Goal: Information Seeking & Learning: Check status

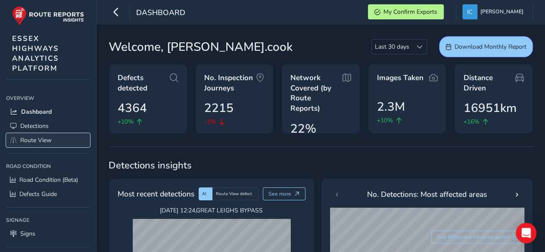
click at [28, 138] on span "Route View" at bounding box center [35, 140] width 31 height 8
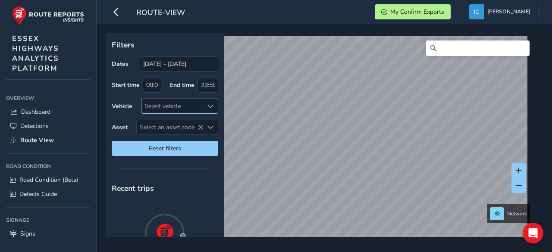
click at [153, 110] on div "Select vehicle" at bounding box center [172, 106] width 62 height 14
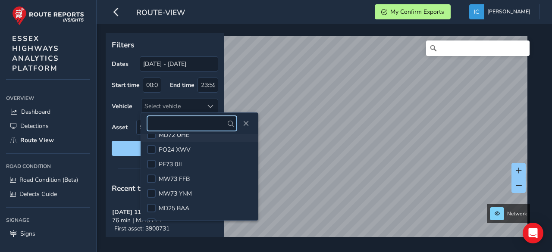
scroll to position [345, 0]
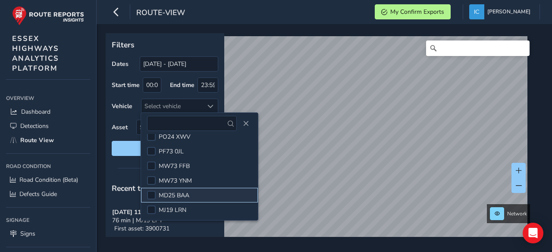
click at [174, 193] on span "MD25 BAA" at bounding box center [174, 195] width 31 height 8
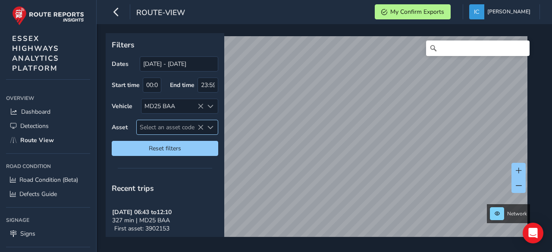
click at [157, 127] on span "Select an asset code" at bounding box center [170, 127] width 67 height 14
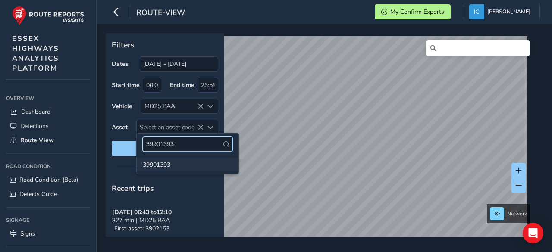
type input "39901393"
click at [148, 166] on li "39901393" at bounding box center [188, 164] width 102 height 13
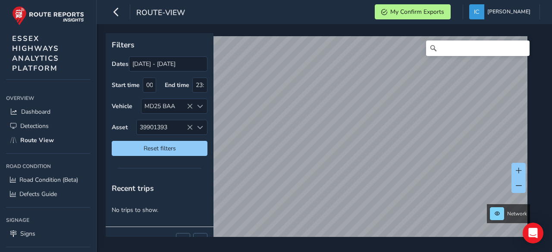
click at [337, 252] on html "route-view My Confirm Exports Ian Cook Colour Scheme: Dark Dim Light Logout Fil…" at bounding box center [276, 126] width 552 height 252
click at [290, 251] on div "Filters Dates 17/08/2025 - 16/09/2025 Start time 00:00 End time 23:59 Vehicle M…" at bounding box center [324, 138] width 455 height 228
click at [355, 252] on html "route-view My Confirm Exports Ian Cook Colour Scheme: Dark Dim Light Logout Fil…" at bounding box center [276, 126] width 552 height 252
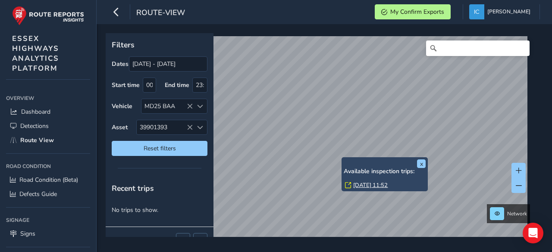
click at [371, 185] on link "Tue, 16 Sep, 11:52" at bounding box center [370, 185] width 34 height 8
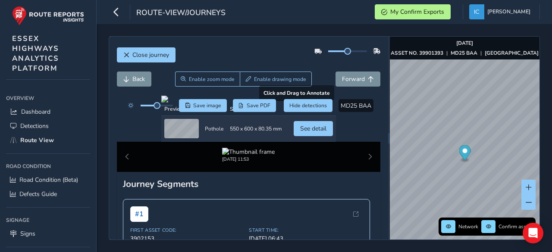
click at [305, 127] on div "Click to see detail" at bounding box center [303, 117] width 47 height 20
click at [287, 103] on div at bounding box center [248, 99] width 175 height 7
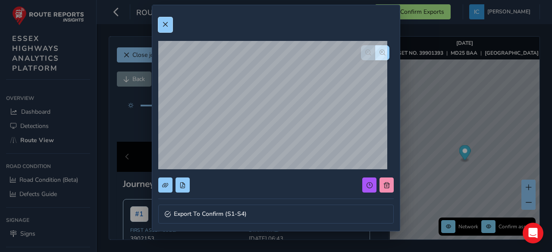
click at [166, 23] on span at bounding box center [165, 25] width 6 height 6
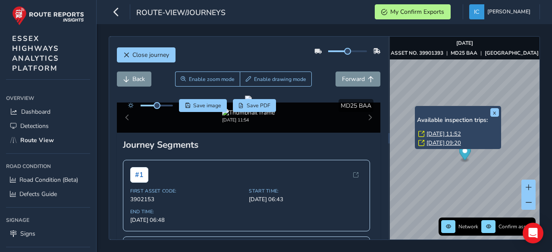
click at [431, 133] on link "Tue, 16 Sep, 11:52" at bounding box center [443, 134] width 34 height 8
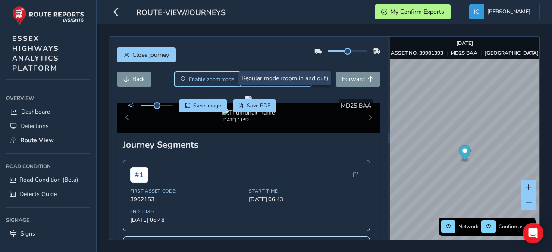
click at [201, 76] on span "Enable zoom mode" at bounding box center [212, 79] width 46 height 7
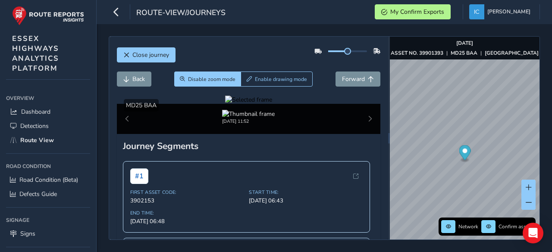
click at [272, 104] on div at bounding box center [248, 100] width 47 height 8
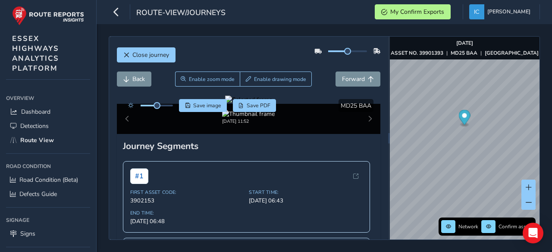
click at [272, 104] on div at bounding box center [248, 100] width 47 height 8
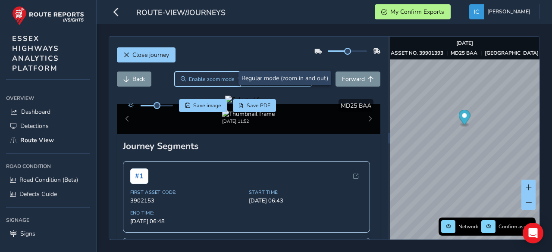
click at [198, 76] on span "Enable zoom mode" at bounding box center [212, 79] width 46 height 7
click at [224, 80] on span "Enable zoom mode" at bounding box center [212, 79] width 46 height 7
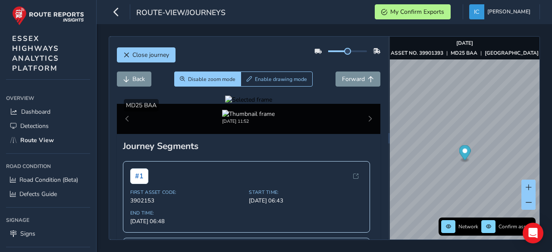
click at [272, 104] on div at bounding box center [248, 100] width 47 height 8
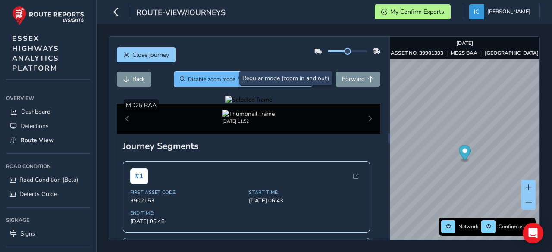
click at [208, 74] on button "Disable zoom mode" at bounding box center [207, 79] width 67 height 15
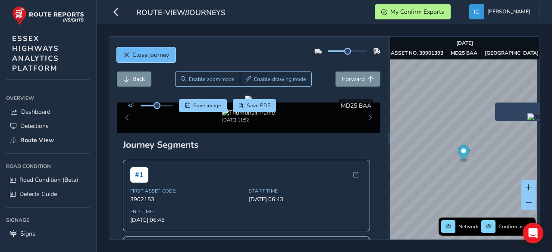
click at [149, 59] on button "Close journey" at bounding box center [146, 54] width 59 height 15
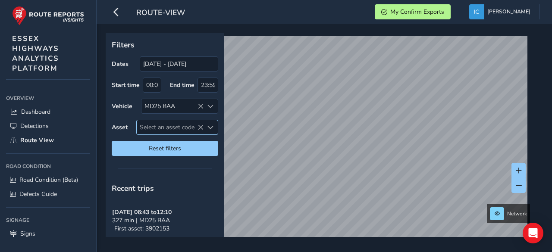
click at [153, 124] on span "Select an asset code" at bounding box center [170, 127] width 67 height 14
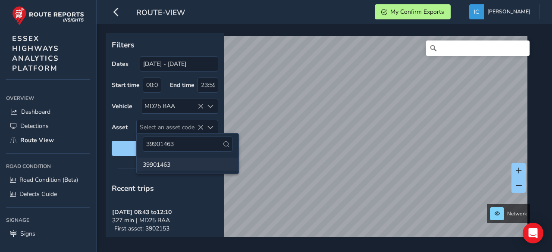
type input "39901463"
click at [154, 167] on li "39901463" at bounding box center [188, 164] width 102 height 13
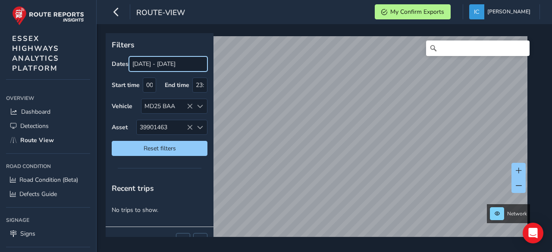
click at [187, 64] on input "[DATE] - [DATE]" at bounding box center [168, 63] width 78 height 15
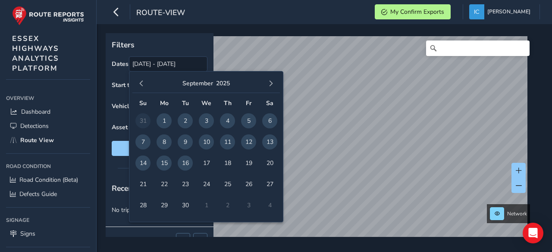
click at [182, 164] on span "16" at bounding box center [185, 163] width 15 height 15
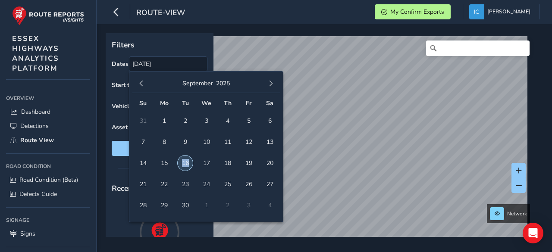
click at [182, 164] on span "16" at bounding box center [185, 163] width 15 height 15
type input "[DATE] - [DATE]"
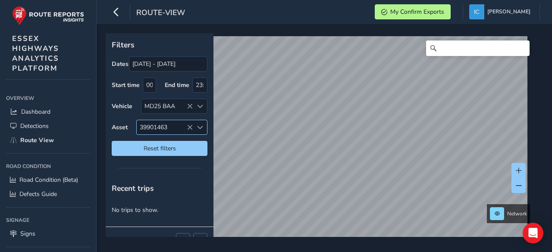
click at [176, 124] on span "39901463" at bounding box center [165, 127] width 56 height 14
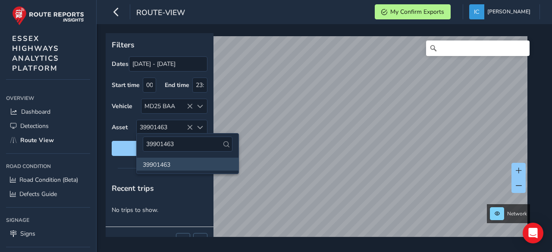
click at [159, 164] on li "39901463" at bounding box center [188, 164] width 102 height 13
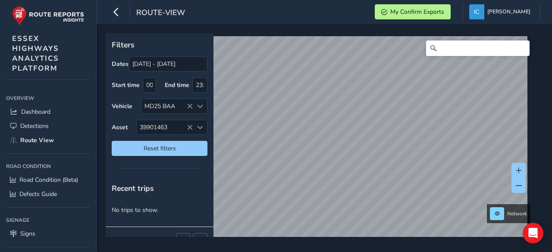
click at [156, 118] on div "Dates 16/09/2025 - 16/09/2025 Start time 00:00 End time 23:59 Vehicle MD25 BAA …" at bounding box center [160, 106] width 96 height 100
click at [166, 125] on span "39901463" at bounding box center [165, 127] width 56 height 14
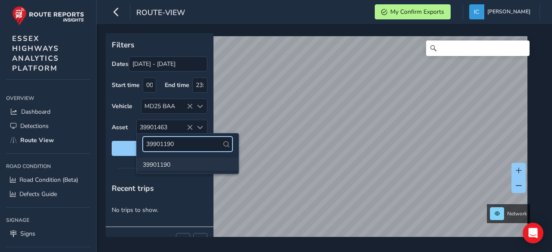
type input "39901190"
click at [154, 163] on li "39901190" at bounding box center [188, 164] width 102 height 13
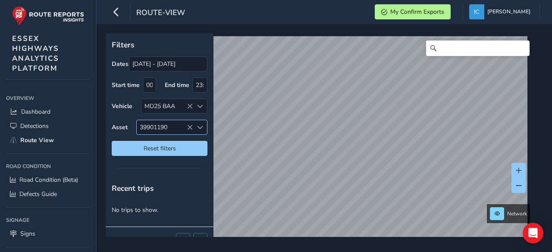
click at [172, 126] on span "39901190" at bounding box center [165, 127] width 56 height 14
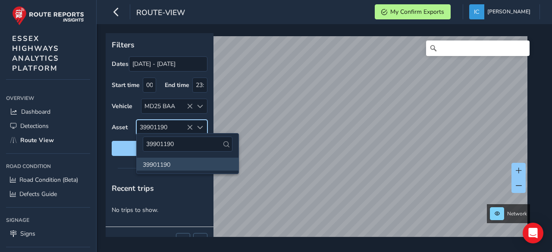
click at [150, 121] on span "39901190" at bounding box center [165, 127] width 56 height 14
click at [180, 141] on input "39901190" at bounding box center [188, 144] width 90 height 15
click at [178, 161] on li "39901190" at bounding box center [188, 164] width 102 height 13
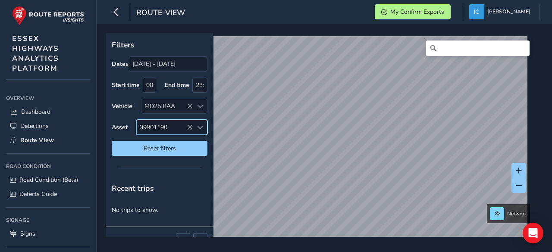
click at [151, 130] on span "39901190" at bounding box center [165, 127] width 56 height 14
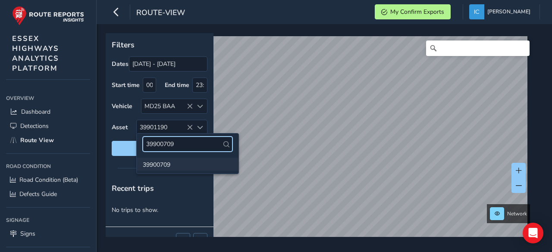
type input "39900709"
click at [157, 162] on li "39900709" at bounding box center [188, 164] width 102 height 13
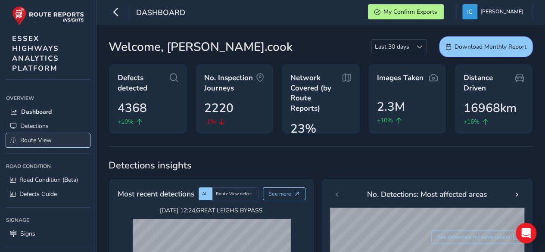
click at [36, 139] on span "Route View" at bounding box center [35, 140] width 31 height 8
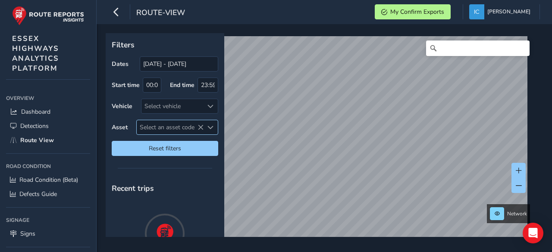
click at [147, 128] on span "Select an asset code" at bounding box center [170, 127] width 67 height 14
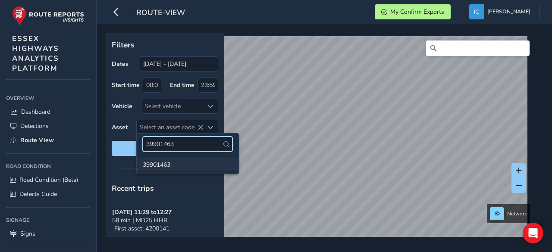
type input "39901463"
click at [150, 162] on li "39901463" at bounding box center [188, 164] width 102 height 13
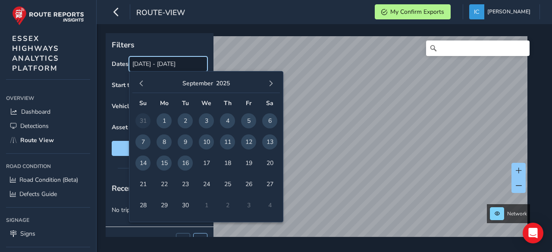
click at [175, 65] on input "[DATE] - [DATE]" at bounding box center [168, 63] width 78 height 15
click at [184, 163] on span "16" at bounding box center [185, 163] width 15 height 15
type input "[DATE] - [DATE]"
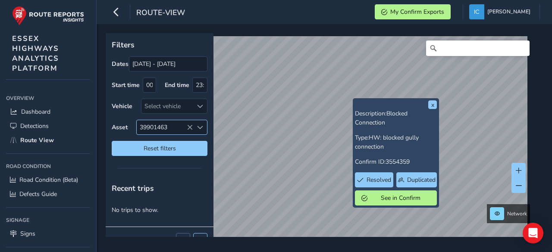
click at [164, 128] on span "39901463" at bounding box center [165, 127] width 56 height 14
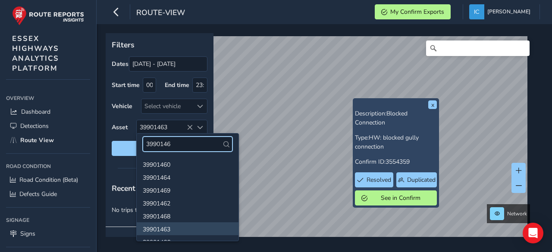
type input "39901463"
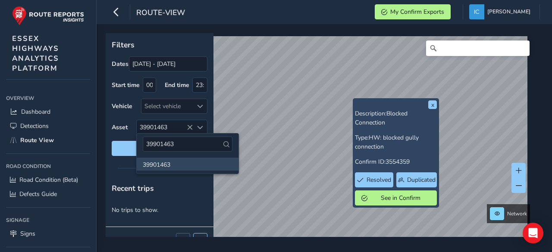
click at [151, 162] on li "39901463" at bounding box center [188, 164] width 102 height 13
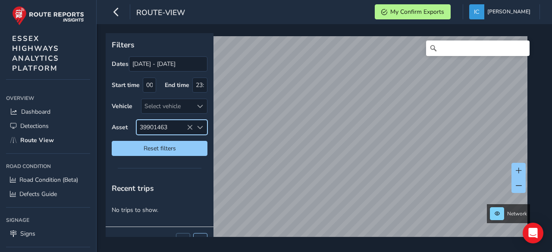
click at [160, 125] on span "39901463" at bounding box center [165, 127] width 56 height 14
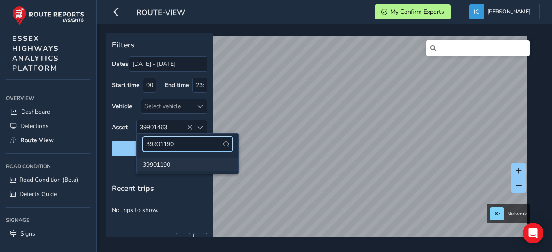
type input "39901190"
click at [158, 166] on li "39901190" at bounding box center [188, 164] width 102 height 13
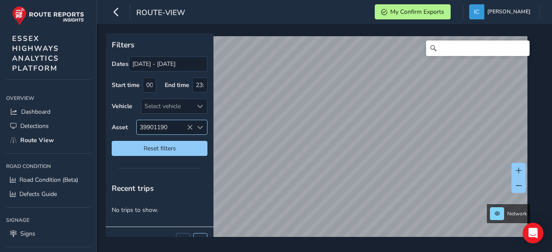
click at [165, 129] on span "39901190" at bounding box center [165, 127] width 56 height 14
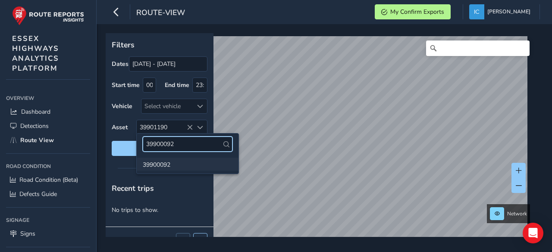
type input "39900092"
click at [161, 162] on li "39900092" at bounding box center [188, 164] width 102 height 13
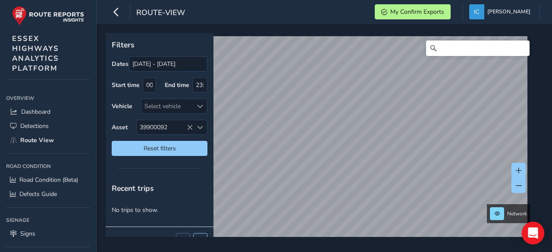
click at [534, 234] on icon "Open Intercom Messenger" at bounding box center [532, 233] width 10 height 11
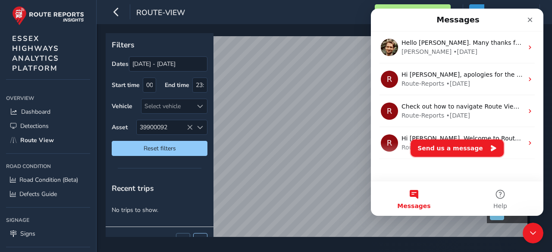
click at [442, 149] on button "Send us a message" at bounding box center [456, 148] width 93 height 17
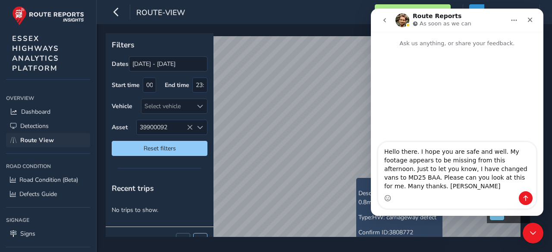
type textarea "Hello there. I hope you are safe and well. My footage appears to be missing fro…"
click at [37, 139] on span "Route View" at bounding box center [37, 140] width 34 height 8
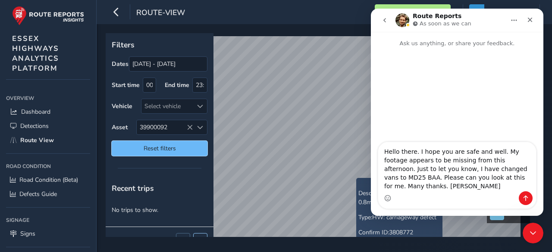
click at [160, 144] on span "Reset filters" at bounding box center [159, 148] width 83 height 8
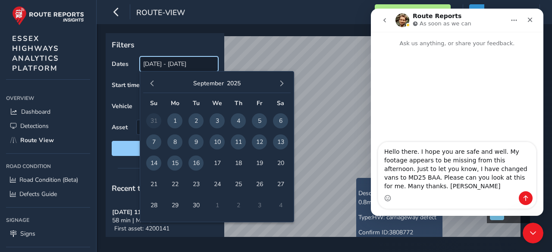
click at [161, 63] on input "[DATE] - [DATE]" at bounding box center [179, 63] width 78 height 15
click at [193, 162] on span "16" at bounding box center [195, 163] width 15 height 15
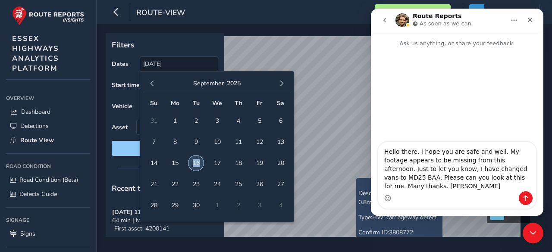
click at [193, 162] on span "16" at bounding box center [195, 163] width 15 height 15
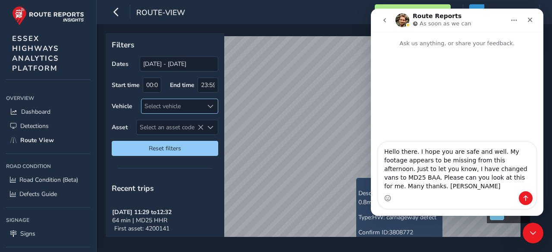
click at [155, 105] on div "Select vehicle" at bounding box center [172, 106] width 62 height 14
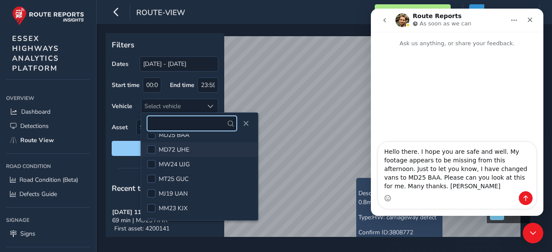
scroll to position [245, 0]
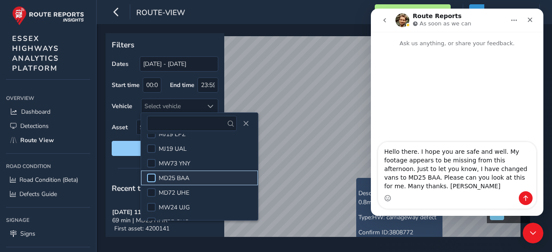
click at [151, 176] on div at bounding box center [151, 178] width 9 height 9
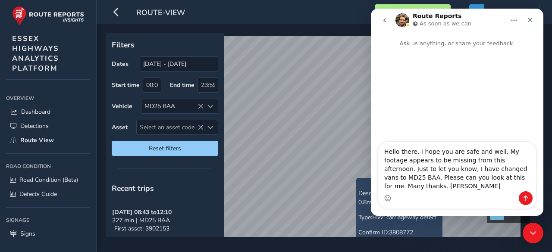
click at [383, 20] on icon "go back" at bounding box center [384, 20] width 7 height 7
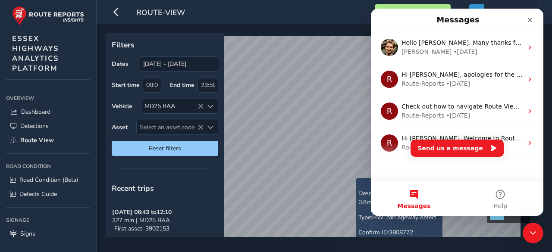
click at [417, 199] on button "Messages" at bounding box center [414, 198] width 86 height 34
click at [491, 151] on button "Send us a message" at bounding box center [456, 148] width 93 height 17
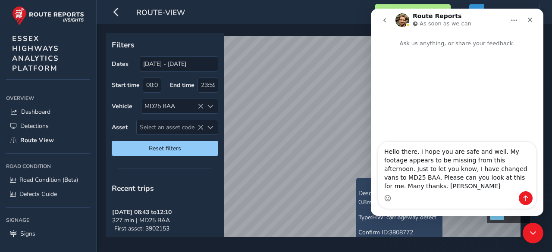
click at [384, 22] on icon "go back" at bounding box center [384, 20] width 7 height 7
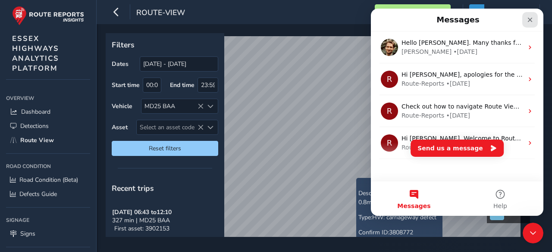
click at [529, 19] on icon "Close" at bounding box center [529, 19] width 7 height 7
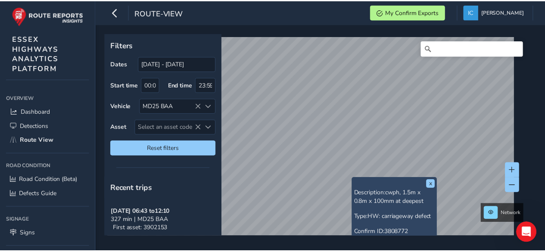
scroll to position [0, 0]
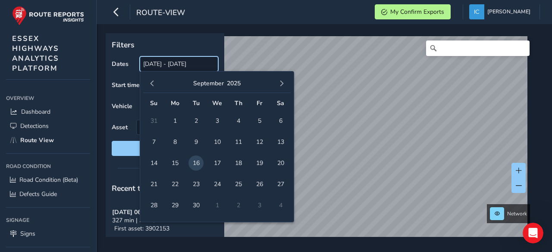
click at [171, 66] on input "[DATE] - [DATE]" at bounding box center [179, 63] width 78 height 15
click at [193, 161] on span "16" at bounding box center [195, 163] width 15 height 15
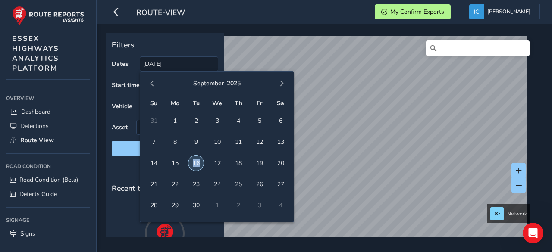
click at [193, 161] on span "16" at bounding box center [195, 163] width 15 height 15
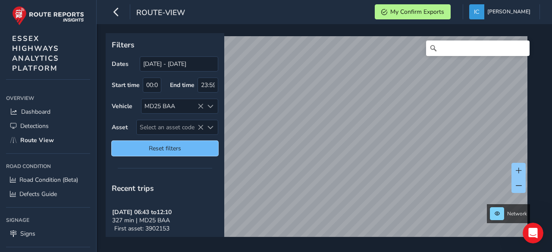
click at [170, 149] on span "Reset filters" at bounding box center [165, 148] width 94 height 8
type input "[DATE] - [DATE]"
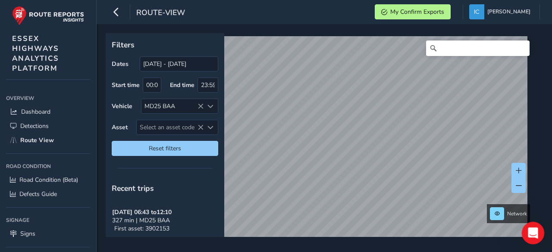
click at [521, 234] on div "Open Intercom Messenger" at bounding box center [531, 232] width 28 height 28
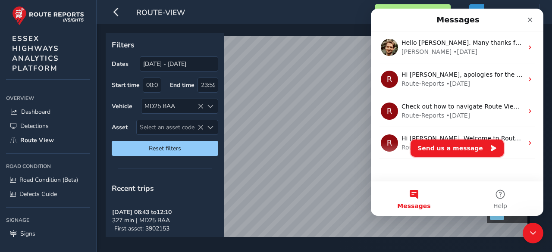
click at [439, 152] on button "Send us a message" at bounding box center [456, 148] width 93 height 17
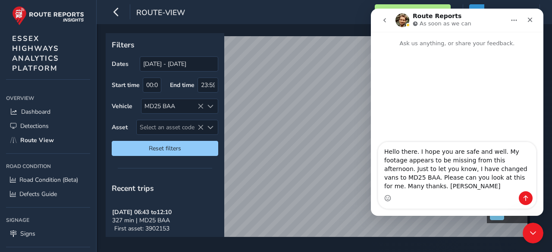
click at [497, 158] on textarea "Hello there. I hope you are safe and well. My footage appears to be missing fro…" at bounding box center [457, 166] width 158 height 49
type textarea "Hello there. I hope you are safe and well. Some of my footage appears to be mis…"
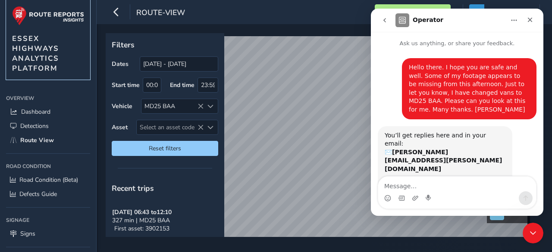
click at [52, 15] on img at bounding box center [48, 15] width 72 height 19
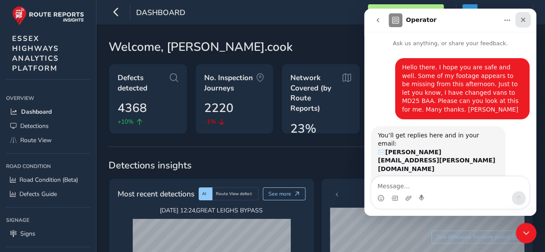
click at [523, 19] on icon "Close" at bounding box center [523, 19] width 7 height 7
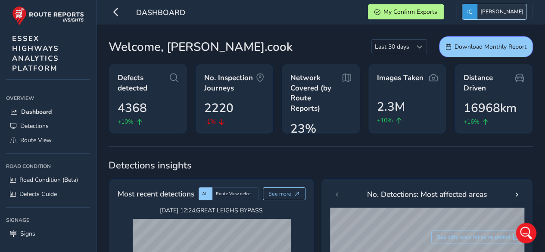
click at [507, 13] on span "[PERSON_NAME]" at bounding box center [502, 11] width 43 height 15
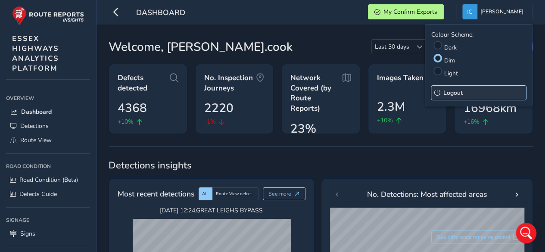
click at [452, 92] on span "Logout" at bounding box center [452, 93] width 19 height 8
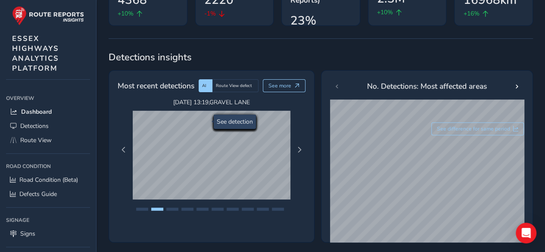
scroll to position [43, 0]
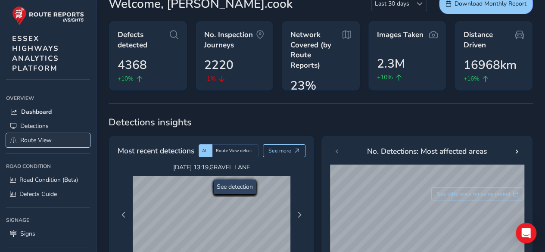
click at [34, 137] on span "Route View" at bounding box center [35, 140] width 31 height 8
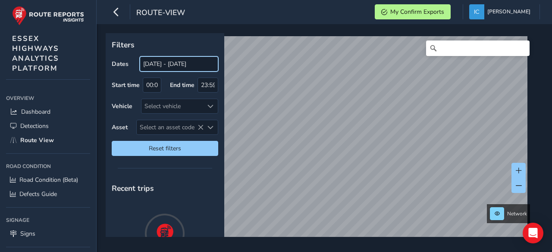
click at [159, 67] on input "[DATE] - [DATE]" at bounding box center [179, 63] width 78 height 15
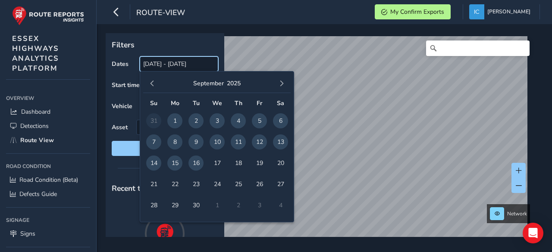
click at [159, 67] on input "[DATE] - [DATE]" at bounding box center [179, 63] width 78 height 15
click at [196, 164] on span "16" at bounding box center [195, 163] width 15 height 15
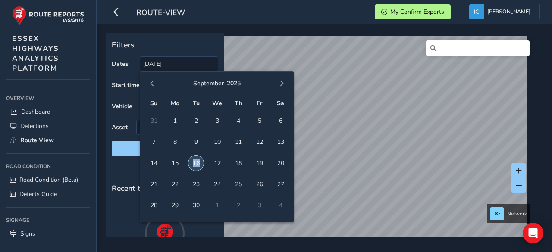
click at [196, 164] on span "16" at bounding box center [195, 163] width 15 height 15
type input "[DATE] - [DATE]"
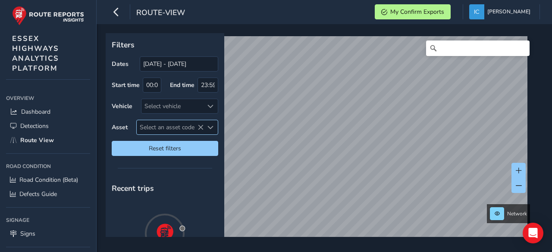
click at [153, 131] on span "Select an asset code" at bounding box center [170, 127] width 67 height 14
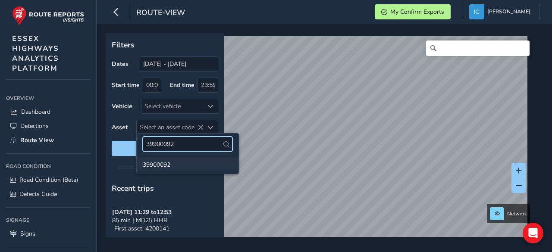
type input "39900092"
click at [157, 162] on li "39900092" at bounding box center [188, 164] width 102 height 13
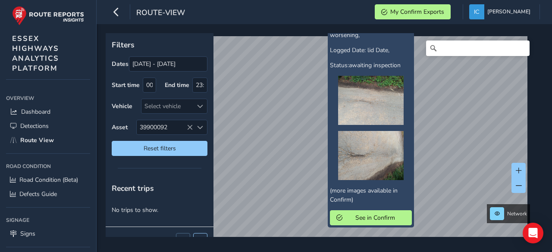
click at [334, 38] on span "Customer Selection=Subsidence,Attaching photos to show. Road is subsiding and a…" at bounding box center [373, 17] width 86 height 44
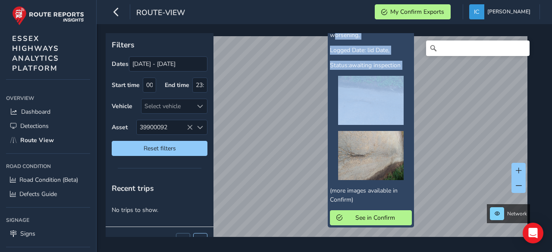
drag, startPoint x: 335, startPoint y: 37, endPoint x: 335, endPoint y: 89, distance: 51.7
click at [335, 89] on div "Confirm ID: 2987391 Subject: carriageway defects Description: Customer Selectio…" at bounding box center [371, 94] width 82 height 261
